Goal: Information Seeking & Learning: Learn about a topic

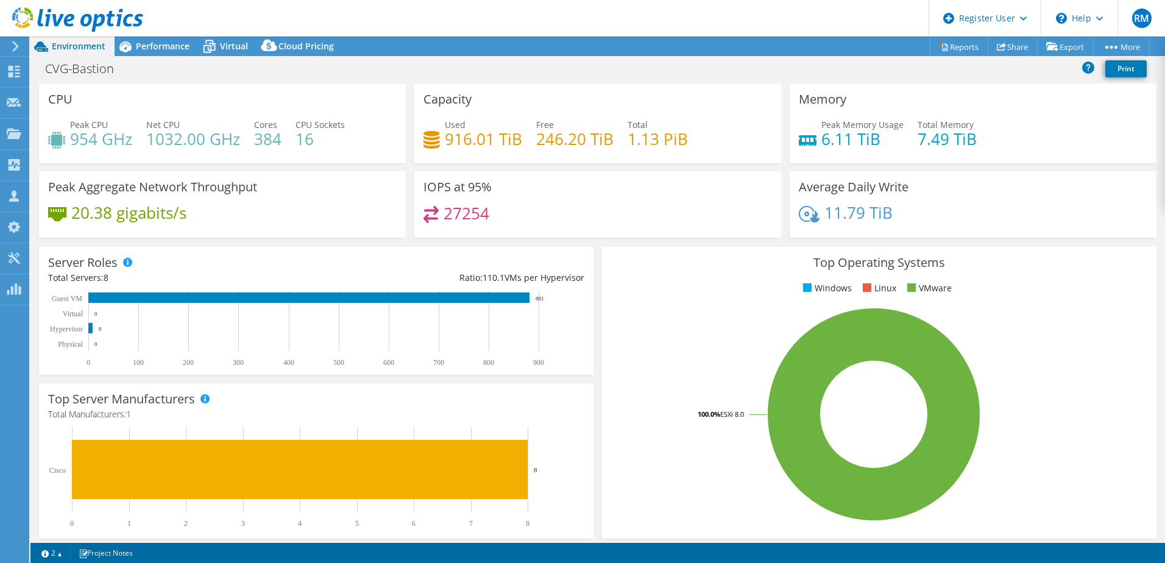
select select "USD"
drag, startPoint x: 122, startPoint y: 73, endPoint x: 24, endPoint y: 73, distance: 98.7
click at [24, 73] on div "RM Dell User [PERSON_NAME] [PERSON_NAME][EMAIL_ADDRESS][PERSON_NAME][DOMAIN_NAM…" at bounding box center [582, 281] width 1165 height 563
click at [97, 71] on h1 "CVG-Bastion" at bounding box center [86, 68] width 93 height 13
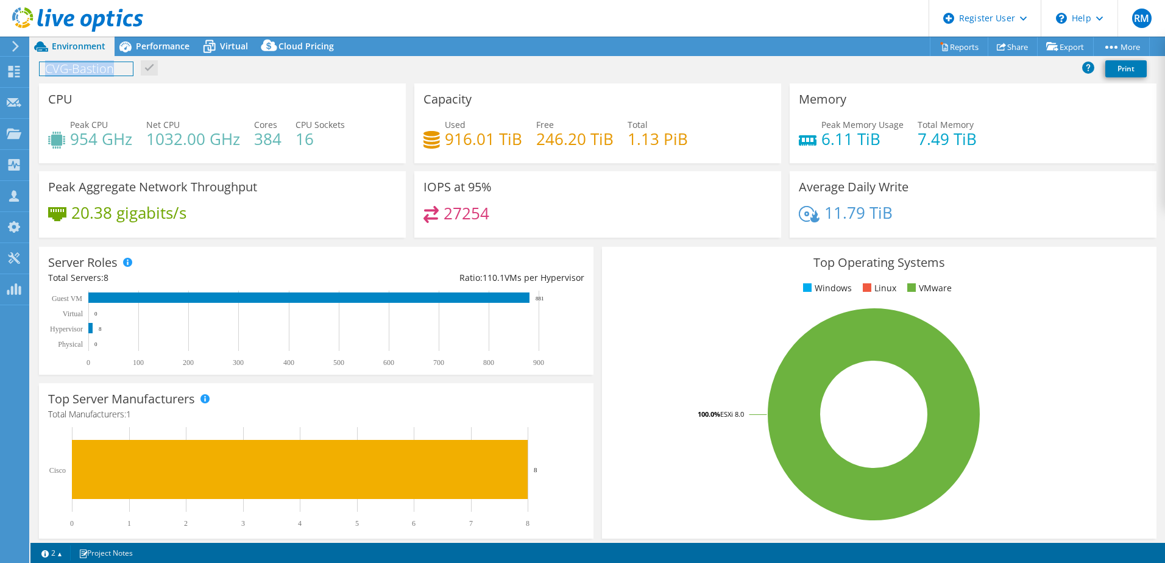
click at [97, 71] on h1 "CVG-Bastion" at bounding box center [86, 68] width 93 height 13
copy h1 "CVG-Bastion"
click at [172, 43] on span "Performance" at bounding box center [163, 46] width 54 height 12
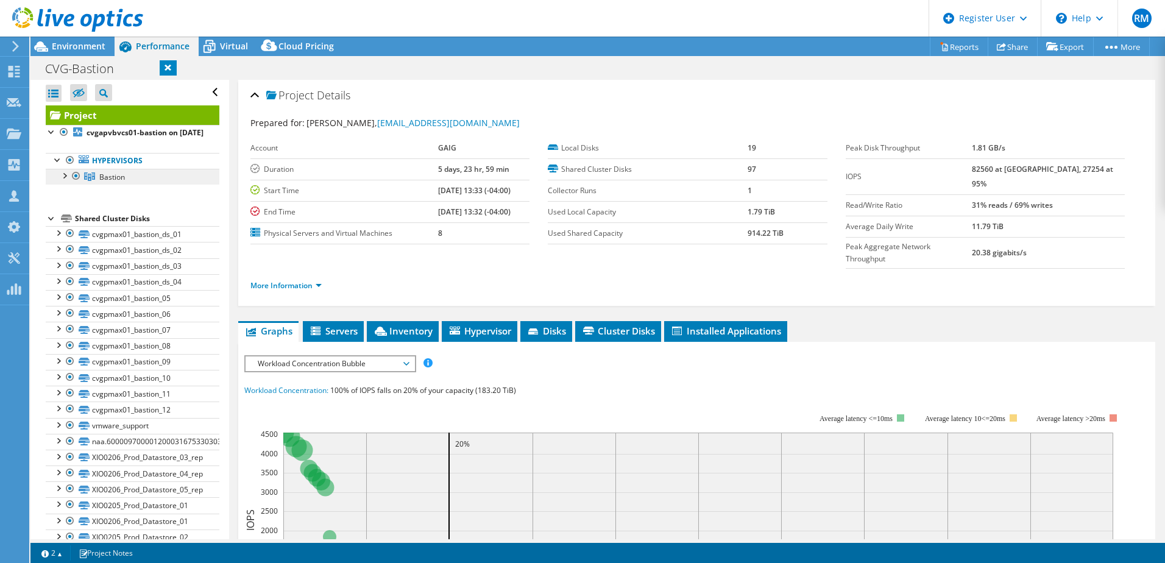
click at [140, 185] on link "Bastion" at bounding box center [133, 177] width 174 height 16
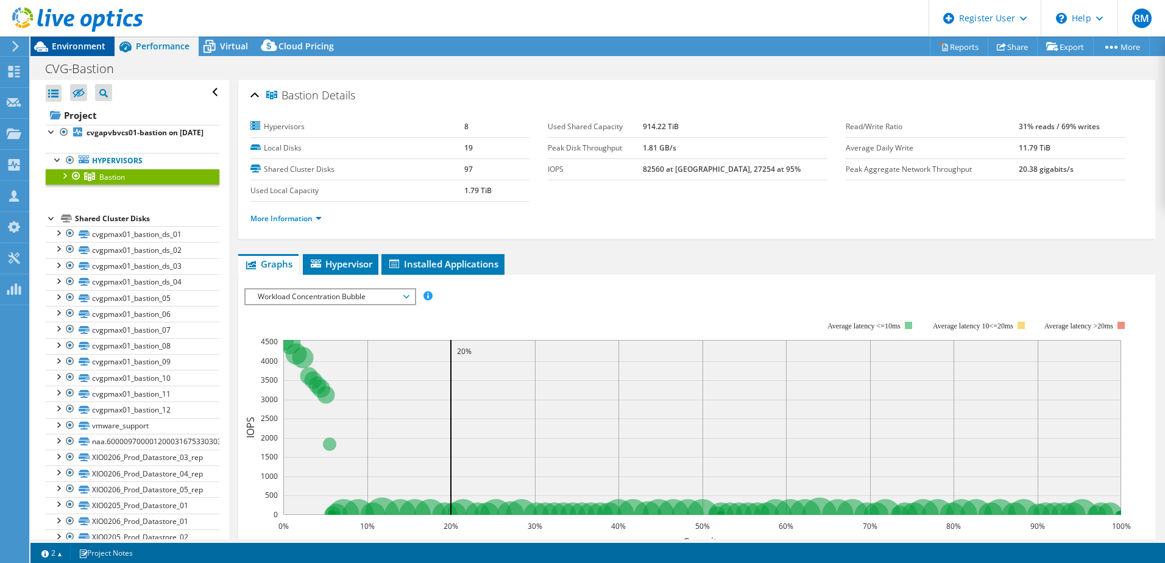
click at [90, 46] on span "Environment" at bounding box center [79, 46] width 54 height 12
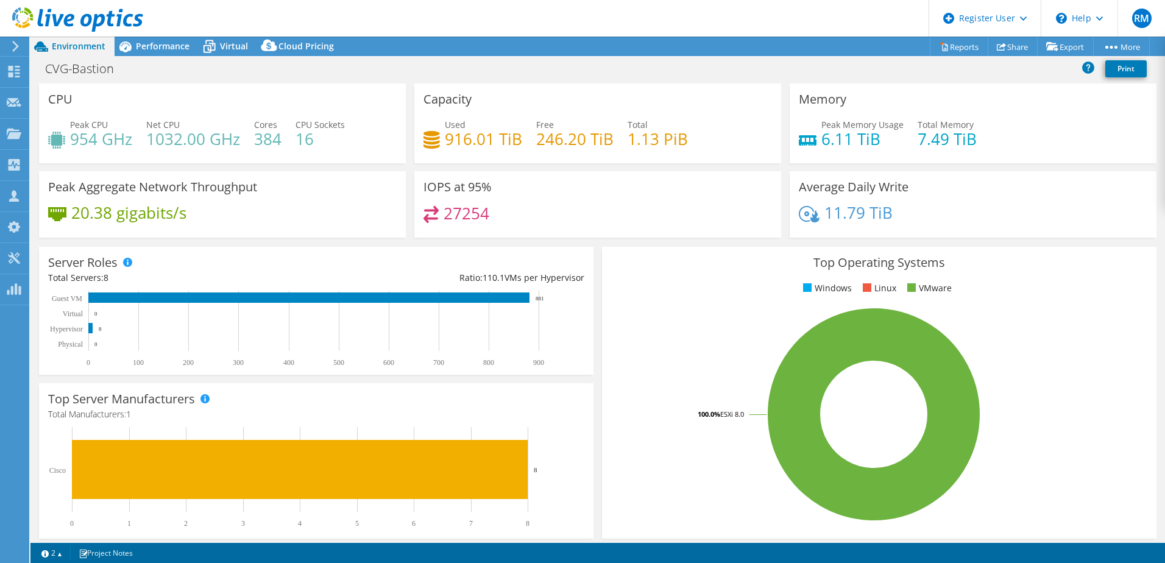
click at [138, 36] on div at bounding box center [71, 20] width 143 height 41
click at [140, 42] on span "Performance" at bounding box center [163, 46] width 54 height 12
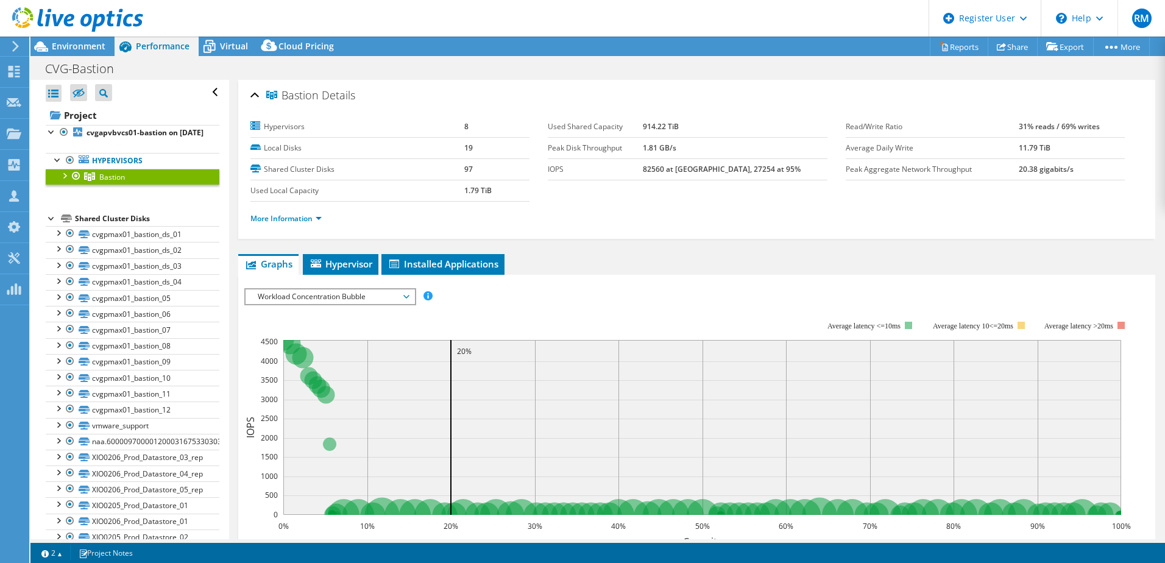
click at [65, 181] on div at bounding box center [64, 175] width 12 height 12
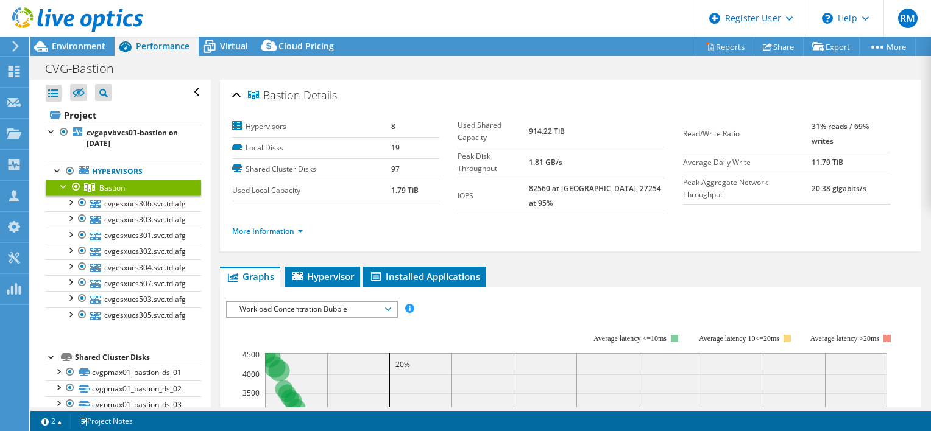
click at [60, 182] on div at bounding box center [64, 186] width 12 height 12
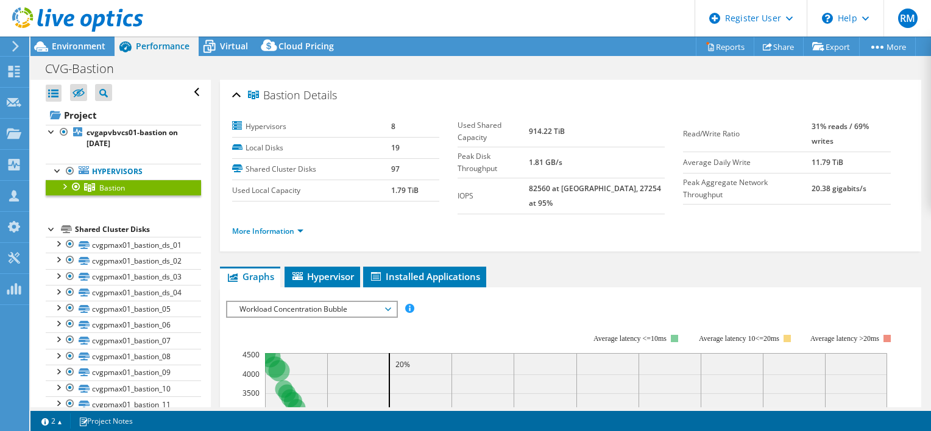
click at [62, 187] on div at bounding box center [64, 186] width 12 height 12
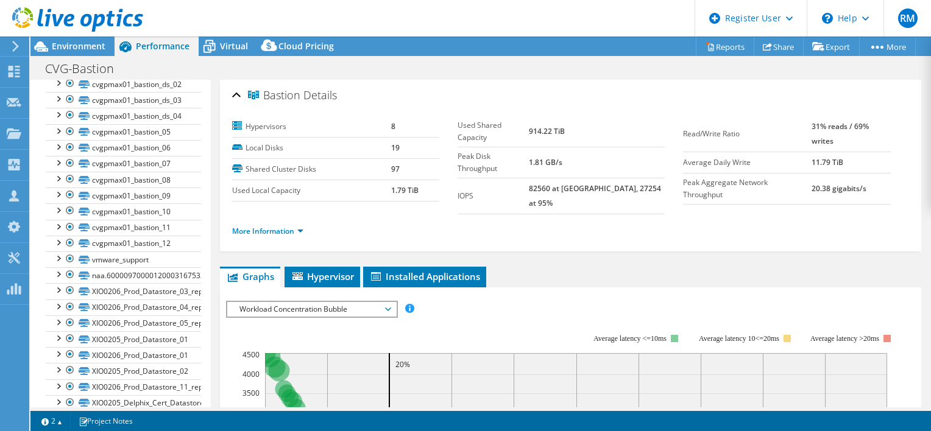
scroll to position [426, 0]
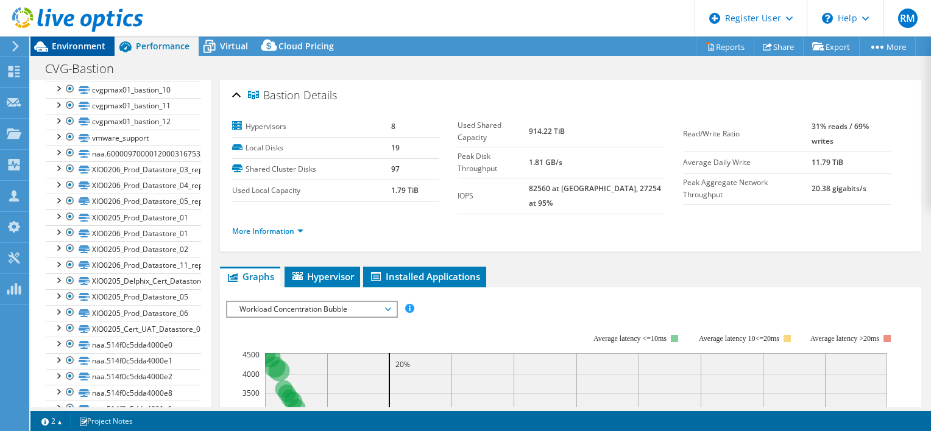
click at [99, 51] on div "Environment" at bounding box center [72, 46] width 84 height 19
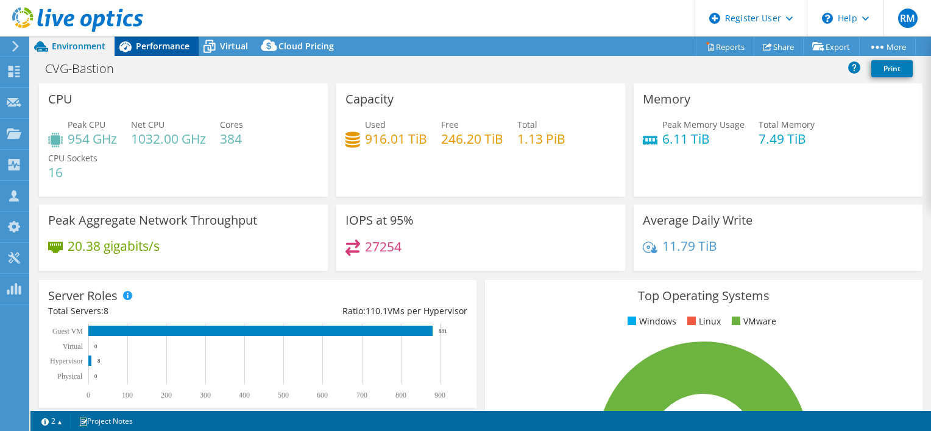
click at [168, 49] on span "Performance" at bounding box center [163, 46] width 54 height 12
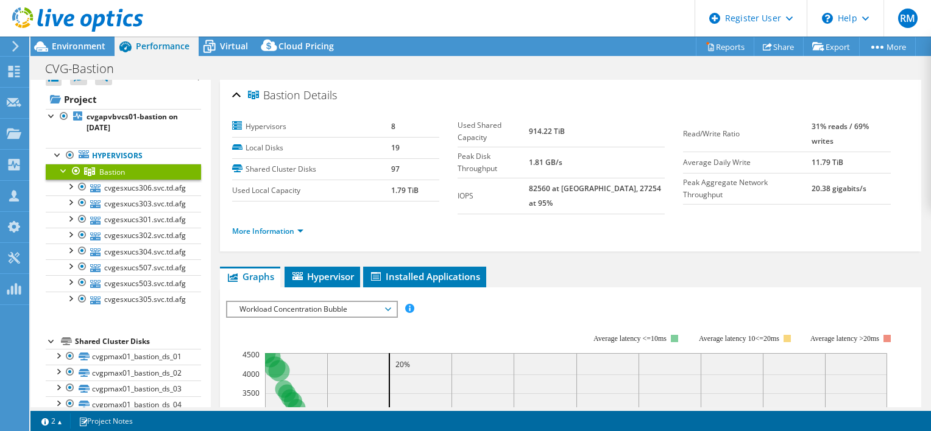
scroll to position [0, 0]
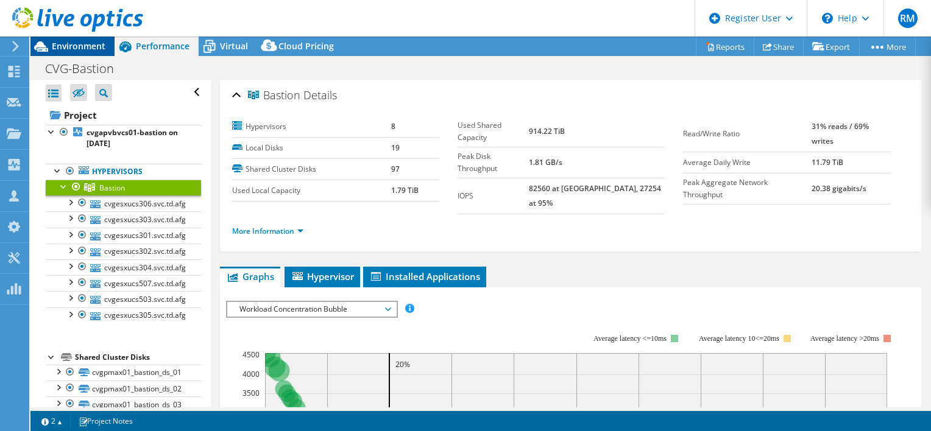
click at [91, 44] on span "Environment" at bounding box center [79, 46] width 54 height 12
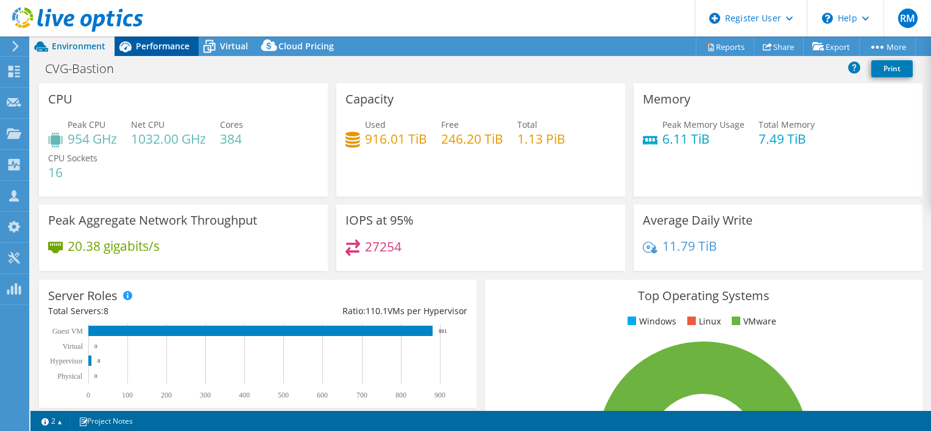
click at [163, 55] on div "Performance" at bounding box center [157, 46] width 84 height 19
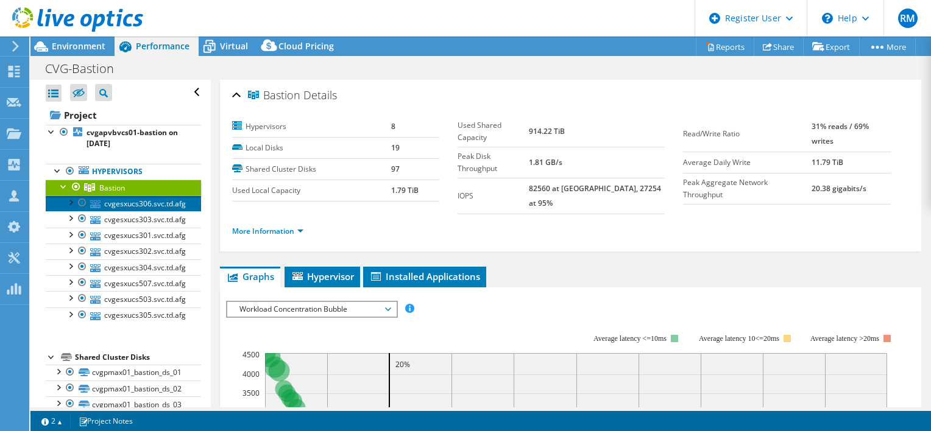
click at [133, 203] on link "cvgesxucs306.svc.td.afg" at bounding box center [123, 204] width 155 height 16
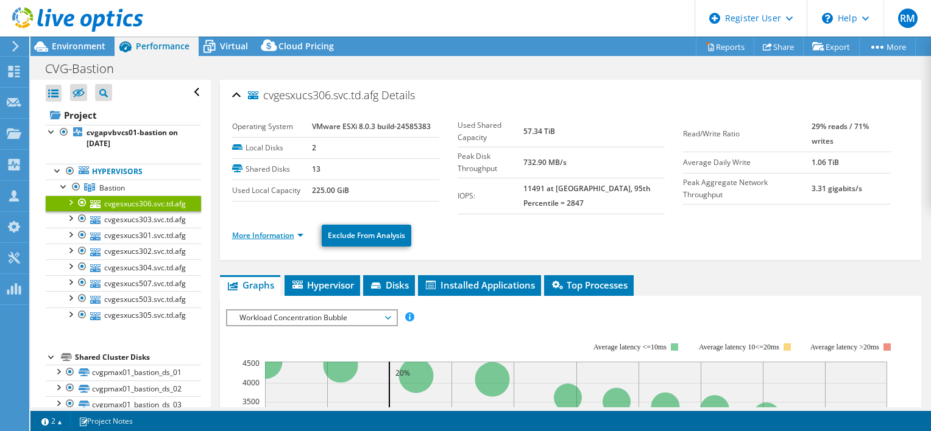
click at [278, 233] on link "More Information" at bounding box center [267, 235] width 71 height 10
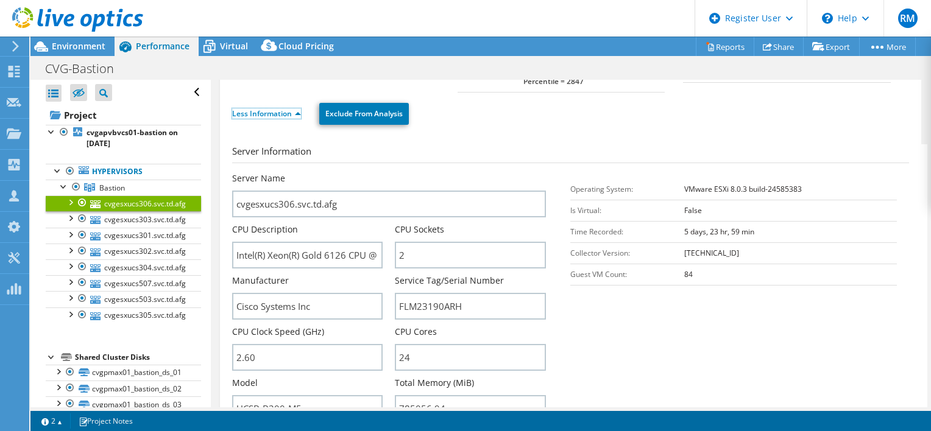
scroll to position [183, 0]
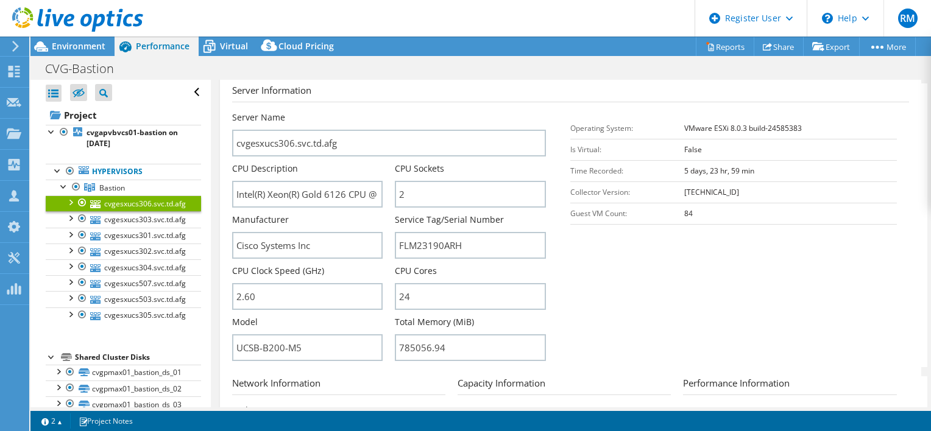
drag, startPoint x: 96, startPoint y: 50, endPoint x: 102, endPoint y: 57, distance: 9.5
click at [96, 50] on span "Environment" at bounding box center [79, 46] width 54 height 12
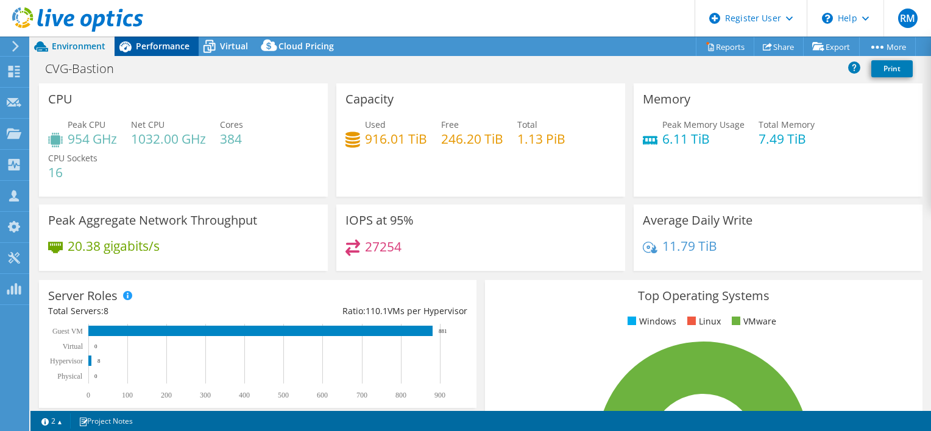
click at [168, 46] on span "Performance" at bounding box center [163, 46] width 54 height 12
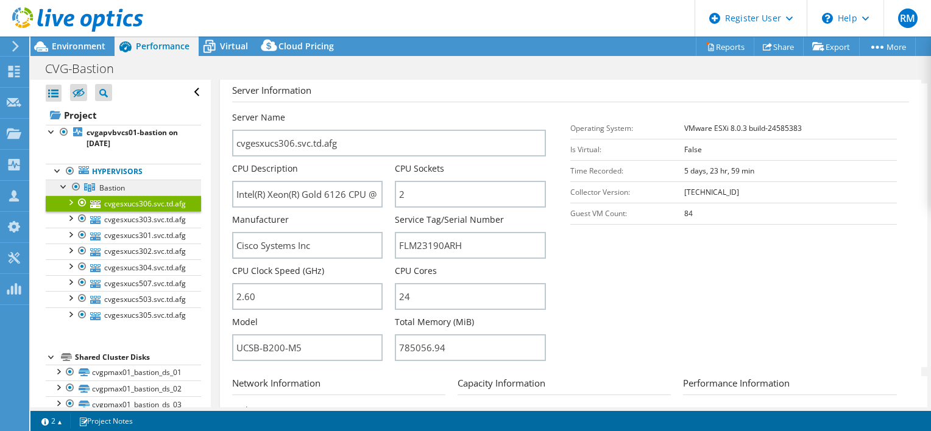
click at [122, 180] on link "Bastion" at bounding box center [123, 188] width 155 height 16
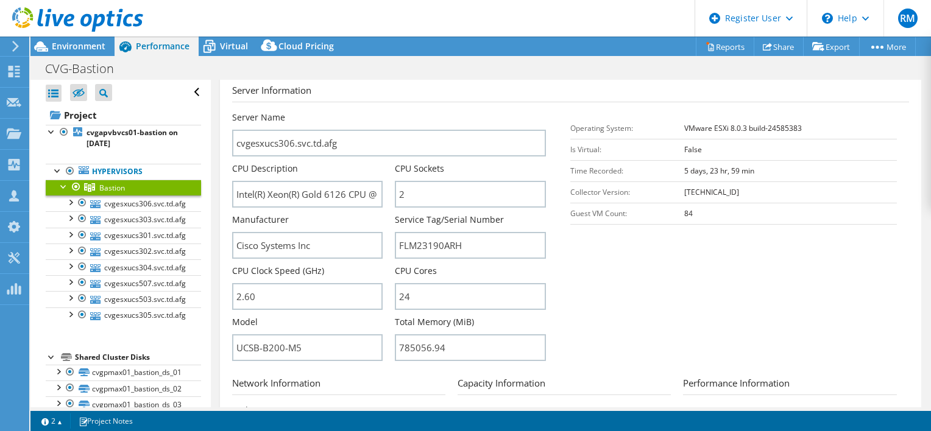
scroll to position [164, 0]
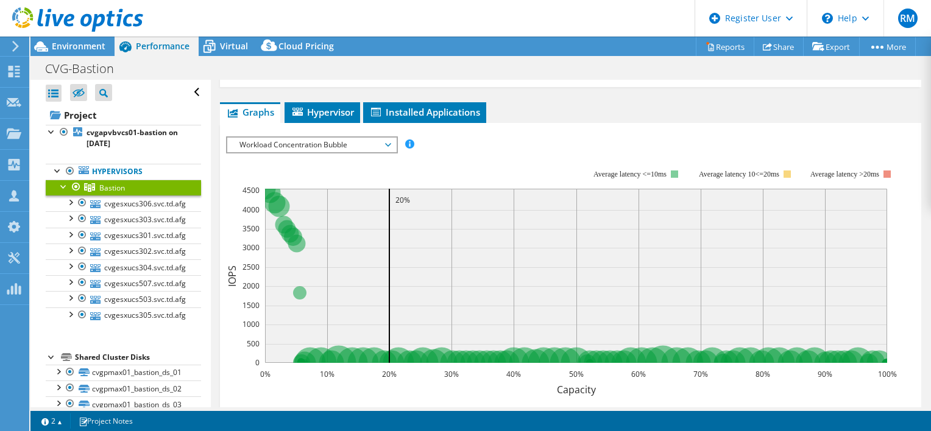
click at [306, 138] on span "Workload Concentration Bubble" at bounding box center [311, 145] width 157 height 15
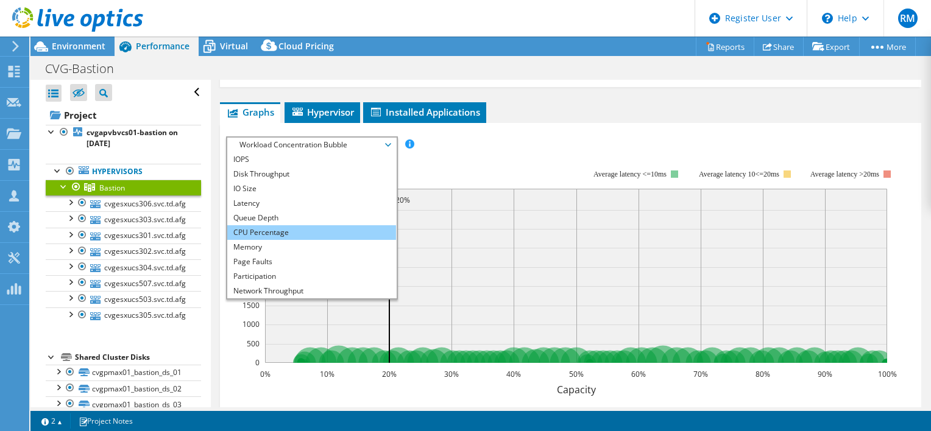
click at [293, 225] on li "CPU Percentage" at bounding box center [311, 232] width 169 height 15
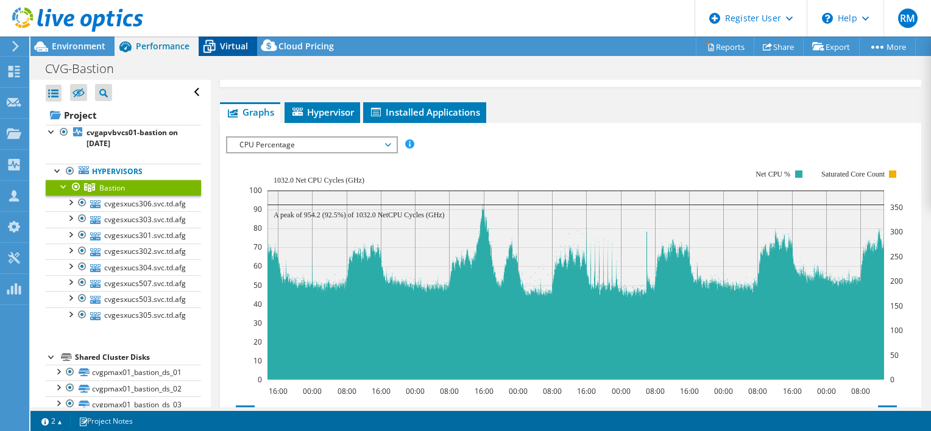
click at [231, 46] on span "Virtual" at bounding box center [234, 46] width 28 height 12
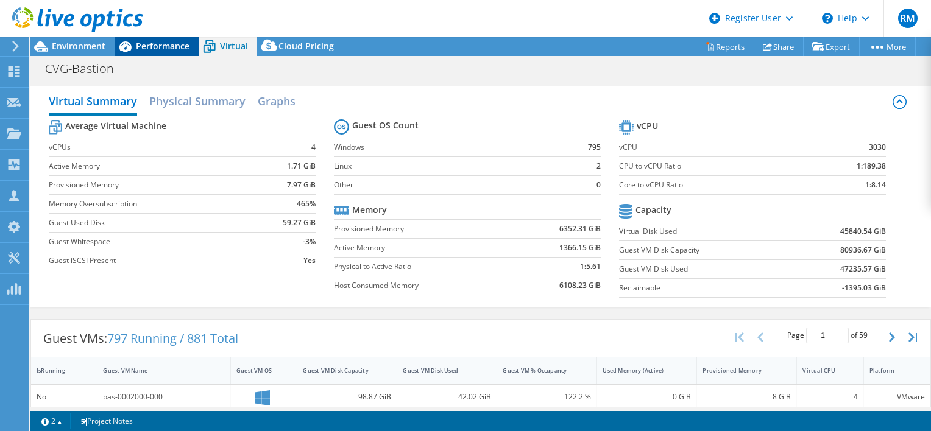
click at [155, 43] on span "Performance" at bounding box center [163, 46] width 54 height 12
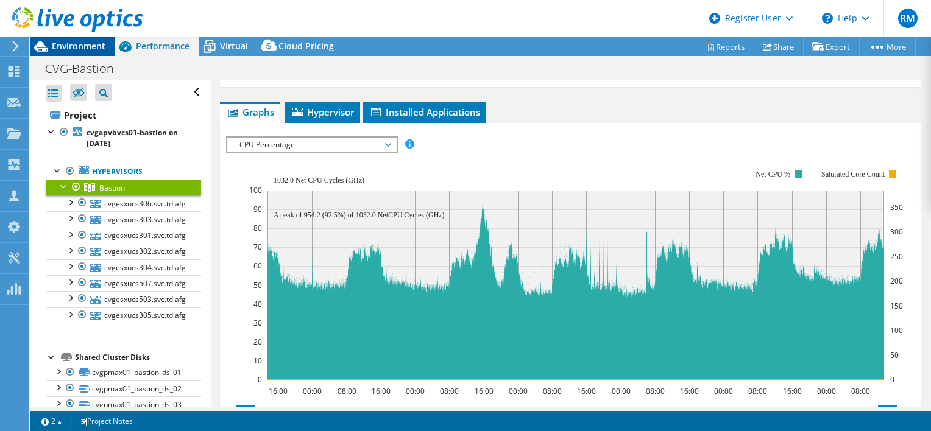
click at [93, 41] on span "Environment" at bounding box center [79, 46] width 54 height 12
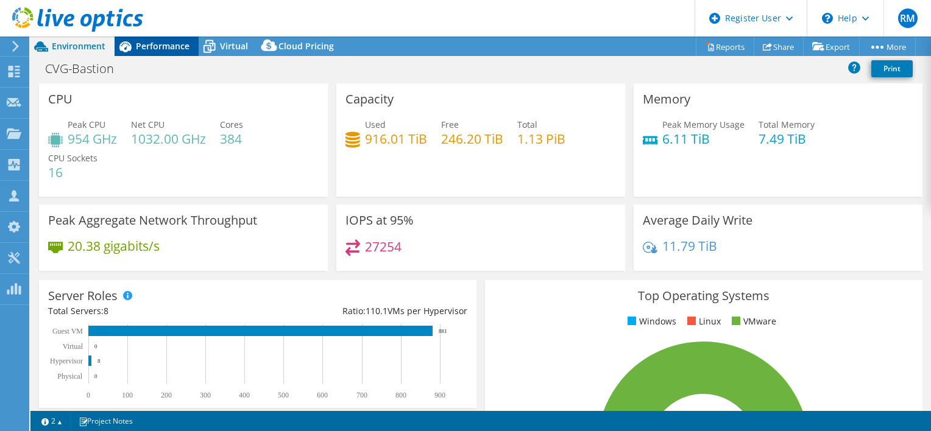
click at [156, 38] on div "Performance" at bounding box center [157, 46] width 84 height 19
